Goal: Task Accomplishment & Management: Use online tool/utility

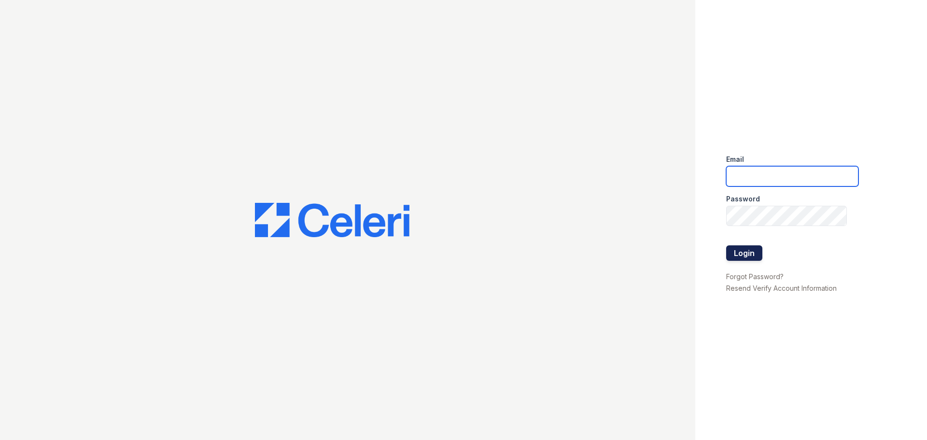
type input "renewwesterncranston@trinity-pm.com"
click at [738, 251] on button "Login" at bounding box center [744, 252] width 36 height 15
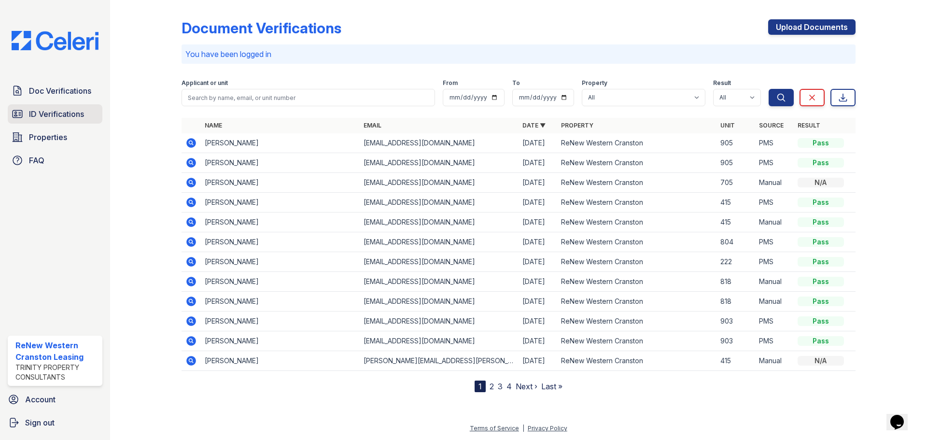
click at [51, 108] on span "ID Verifications" at bounding box center [56, 114] width 55 height 12
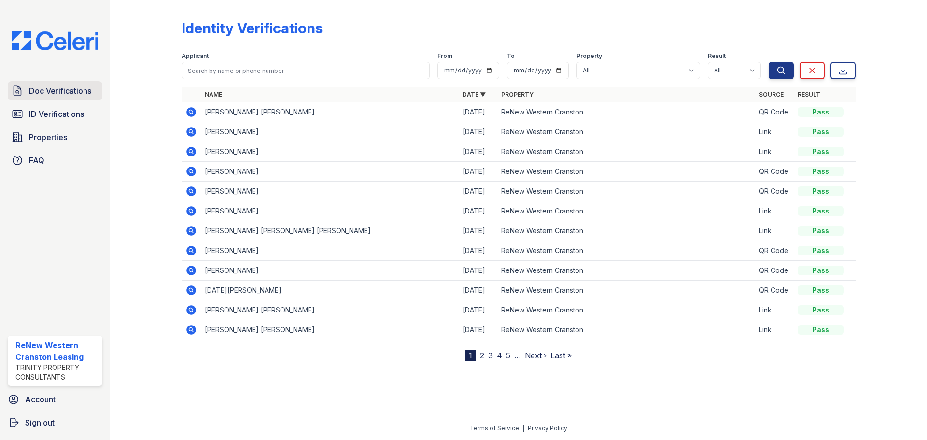
click at [50, 93] on span "Doc Verifications" at bounding box center [60, 91] width 62 height 12
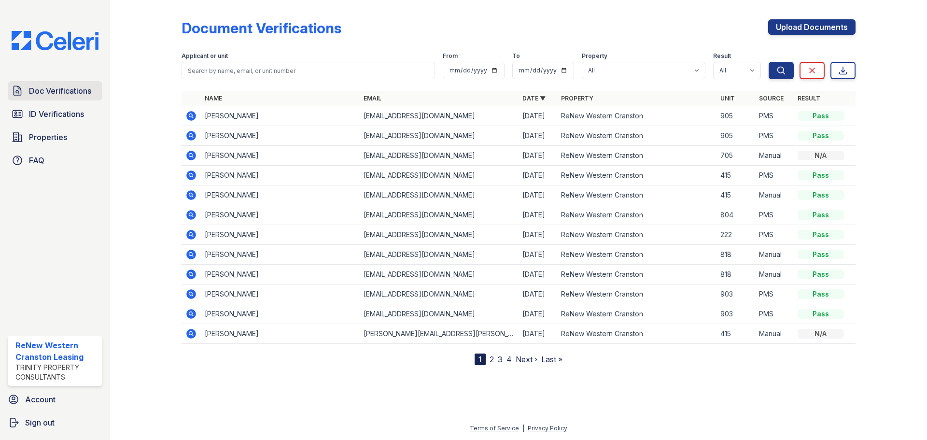
click at [57, 89] on span "Doc Verifications" at bounding box center [60, 91] width 62 height 12
click at [58, 112] on span "ID Verifications" at bounding box center [56, 114] width 55 height 12
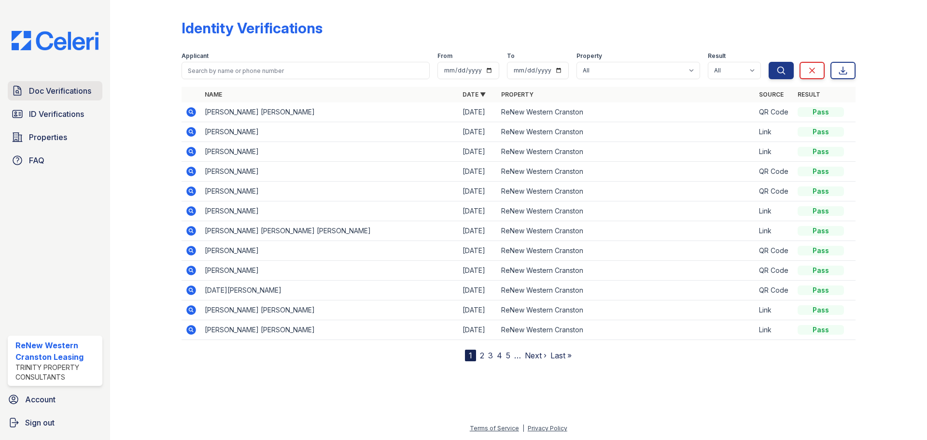
click at [64, 89] on span "Doc Verifications" at bounding box center [60, 91] width 62 height 12
